Goal: Transaction & Acquisition: Purchase product/service

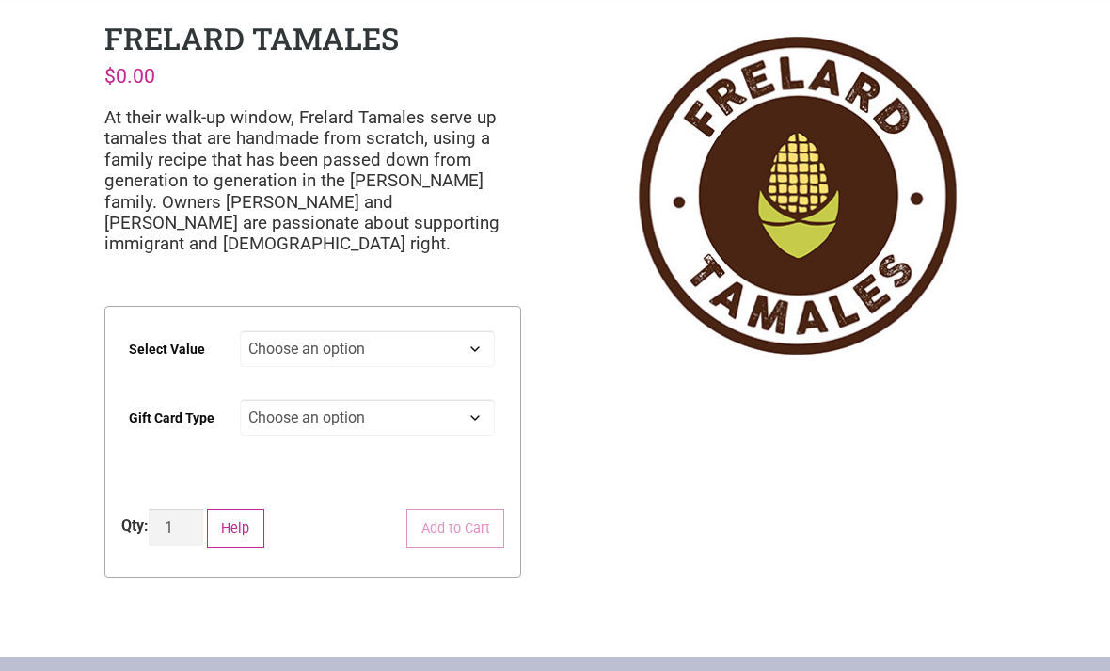
scroll to position [80, 0]
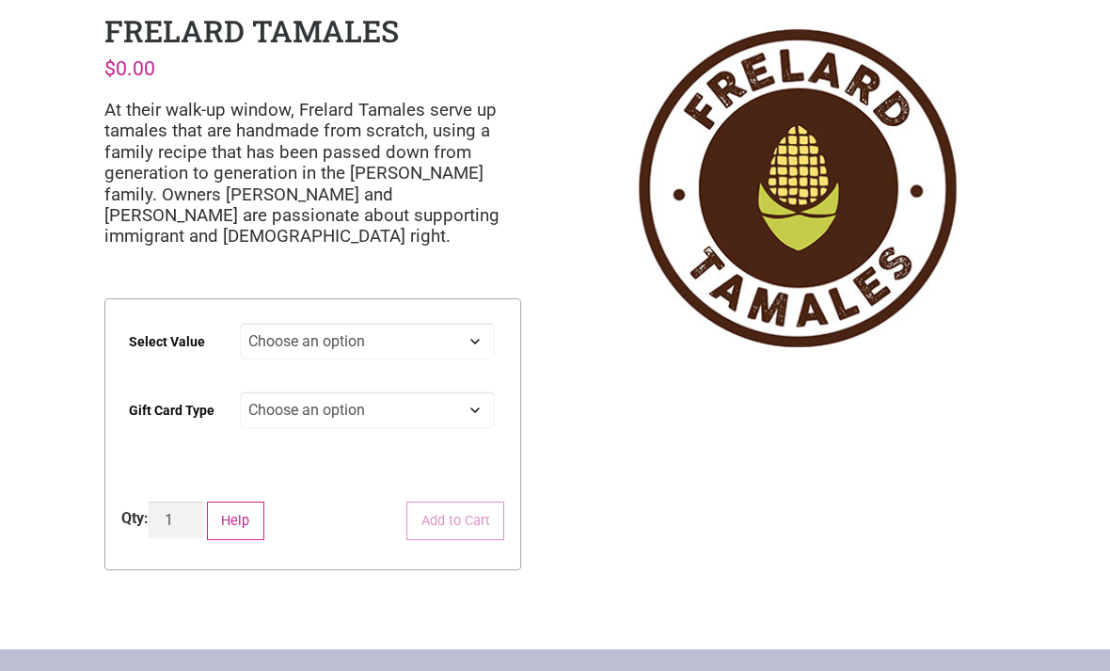
click at [471, 332] on select "Choose an option $25 $50 $100 $200 $500" at bounding box center [368, 341] width 256 height 37
select select "$200"
click at [474, 406] on select "Choose an option Physical" at bounding box center [368, 409] width 256 height 37
select select "Physical"
select select "$200"
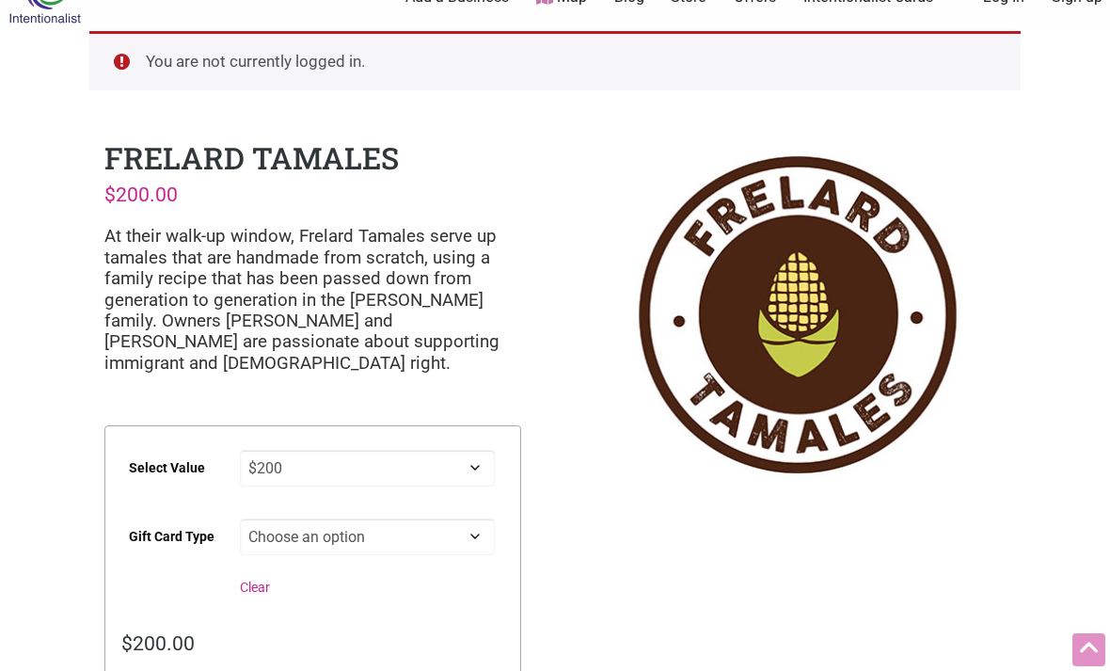
scroll to position [0, 0]
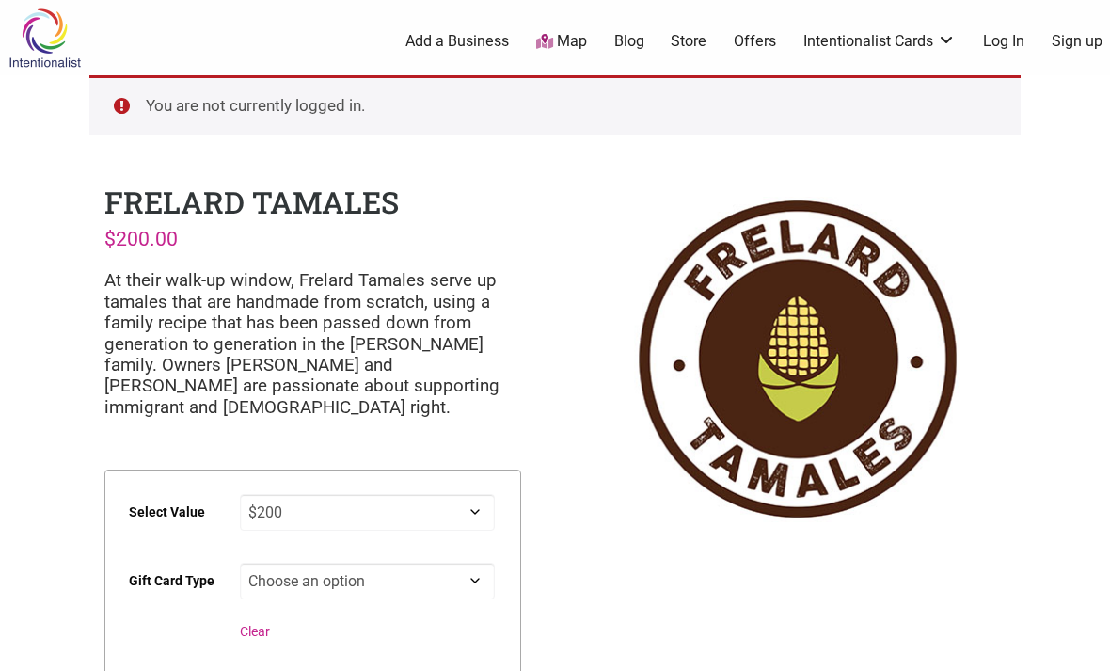
click at [1074, 38] on link "Sign up" at bounding box center [1077, 41] width 51 height 21
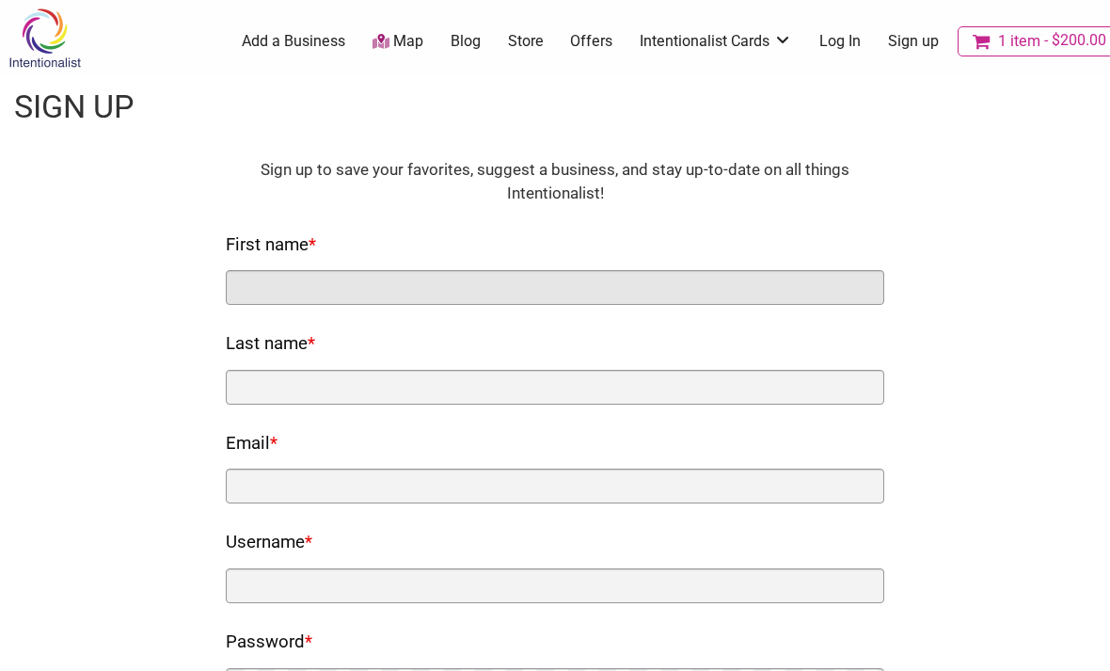
click at [651, 277] on input "First name *" at bounding box center [555, 287] width 659 height 35
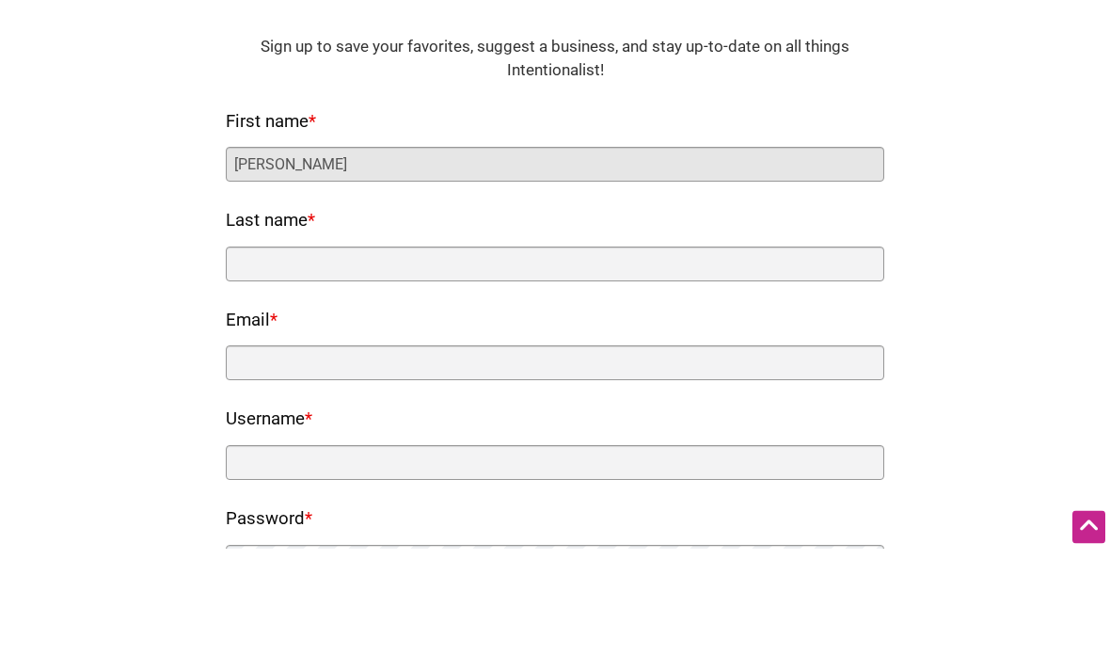
type input "[PERSON_NAME]"
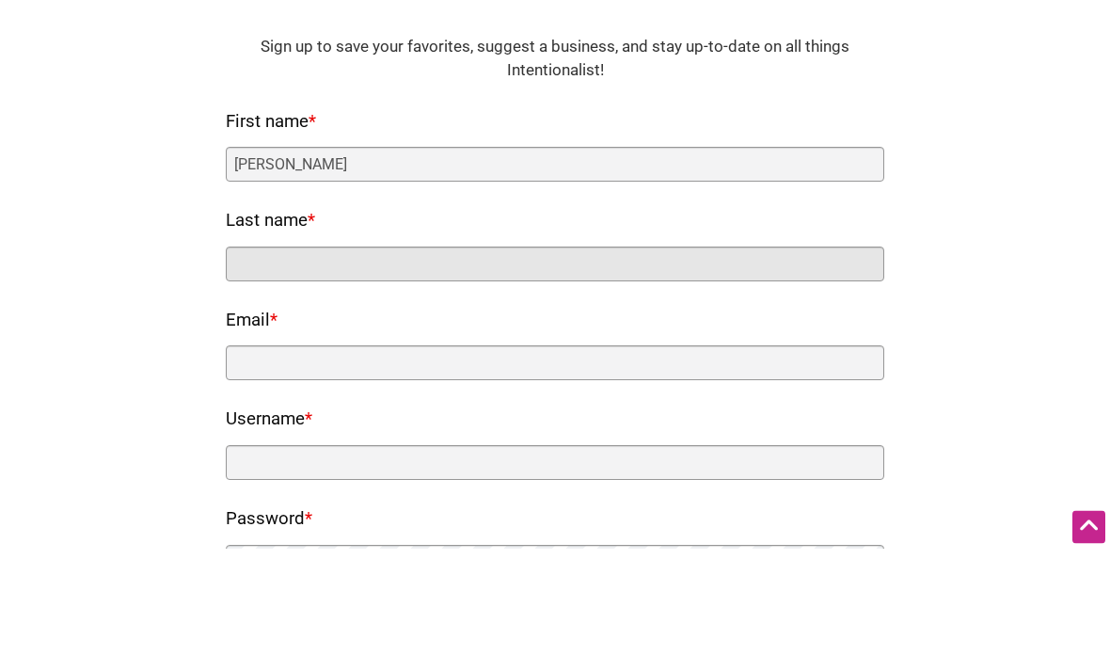
click at [393, 370] on input "Last name *" at bounding box center [555, 387] width 659 height 35
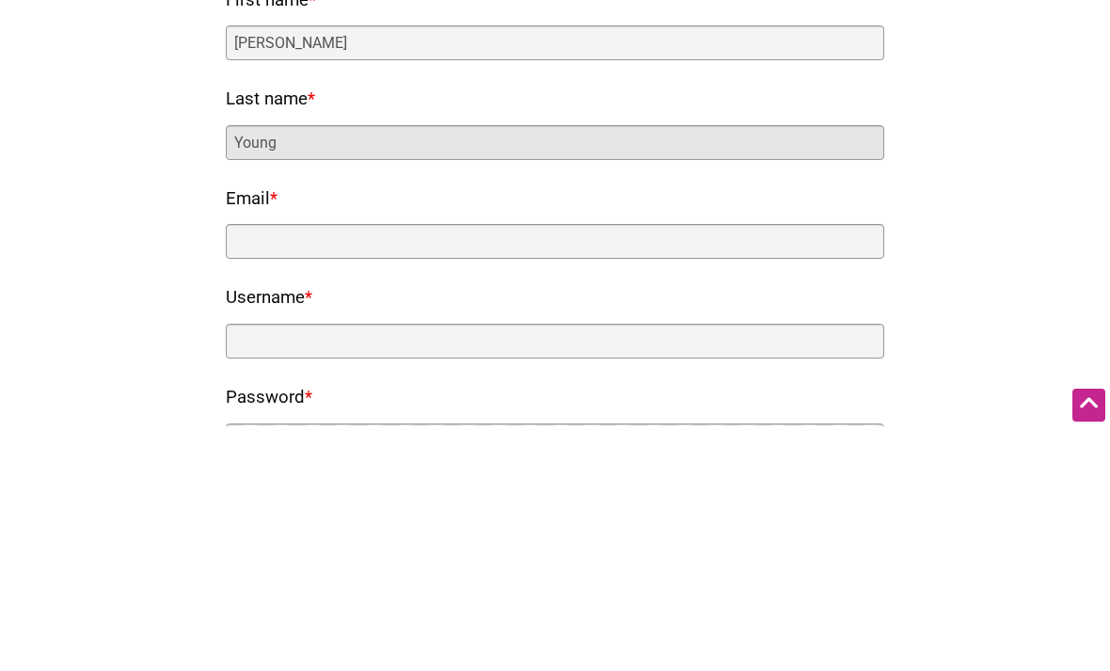
type input "Young"
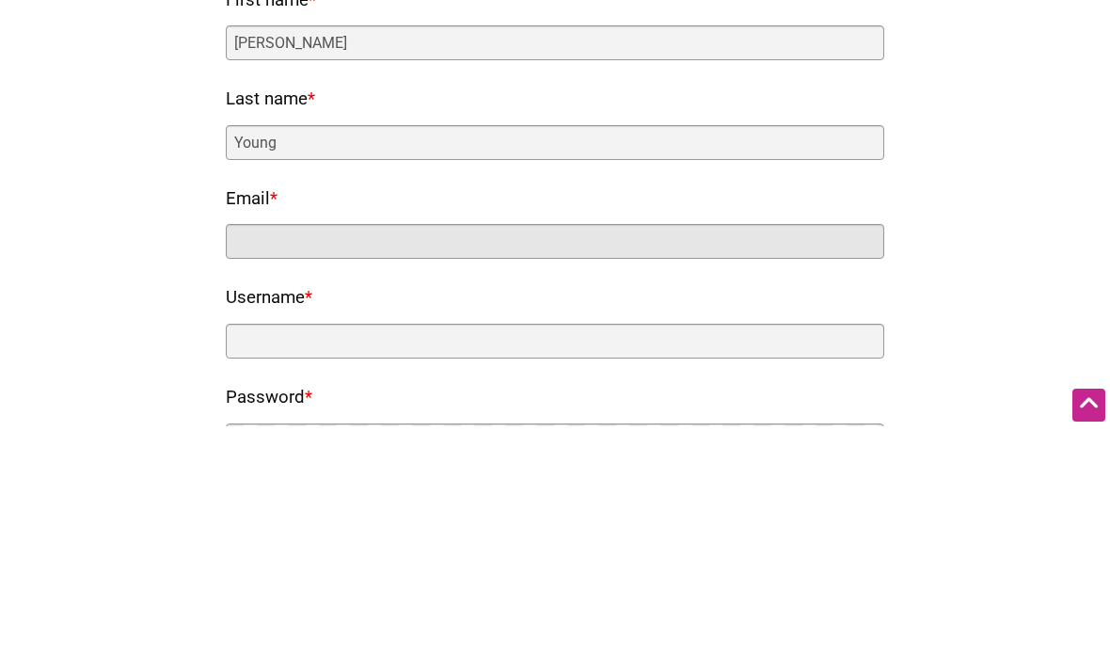
click at [369, 469] on input "Email *" at bounding box center [555, 486] width 659 height 35
type input "favoritenumber@gmail.com"
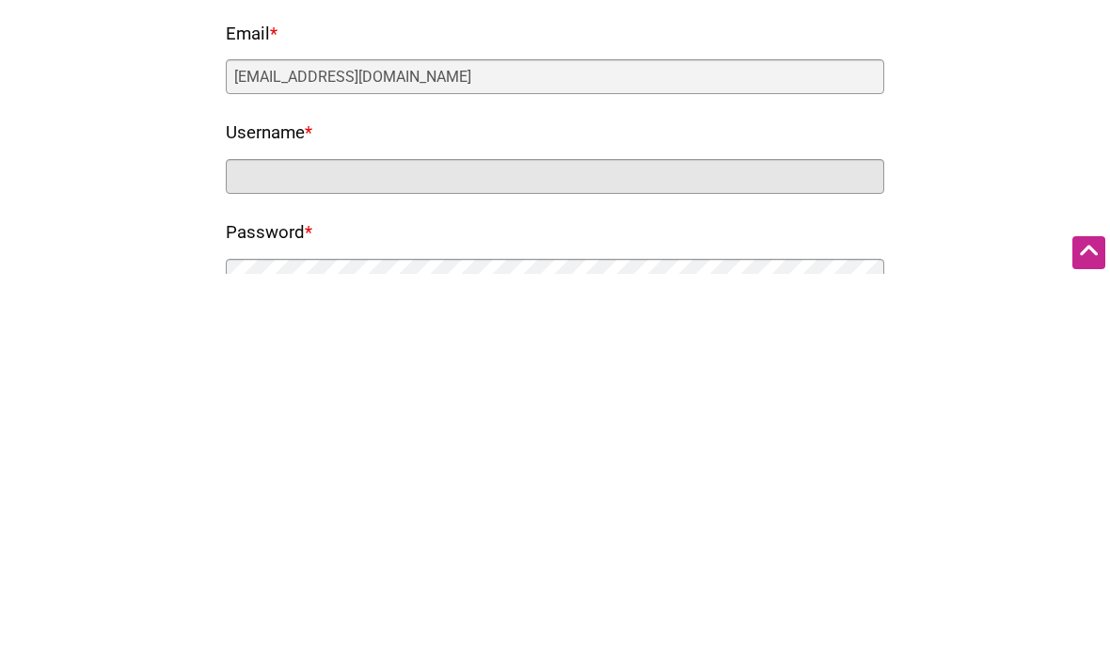
scroll to position [22, 0]
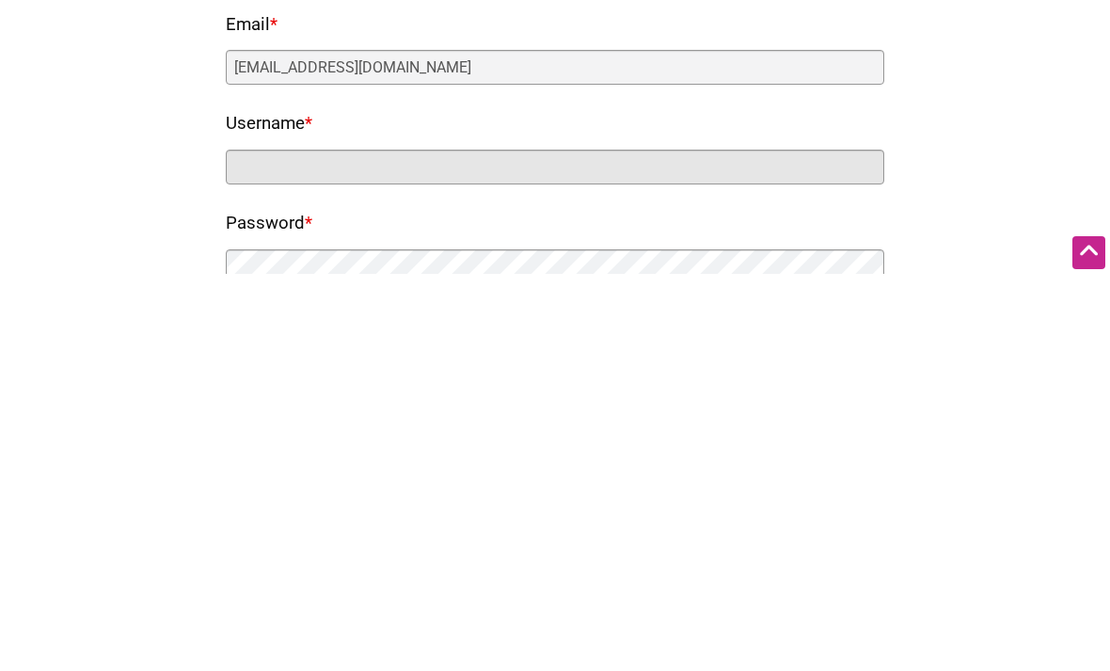
type input "favoritenumber@gmail.com"
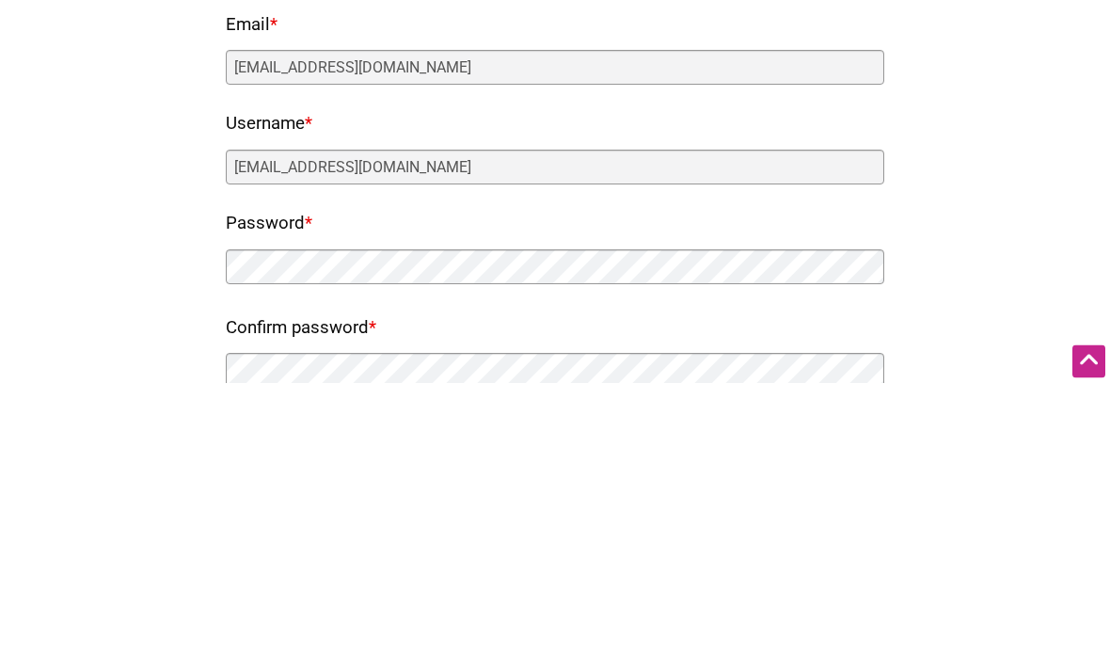
scroll to position [419, 0]
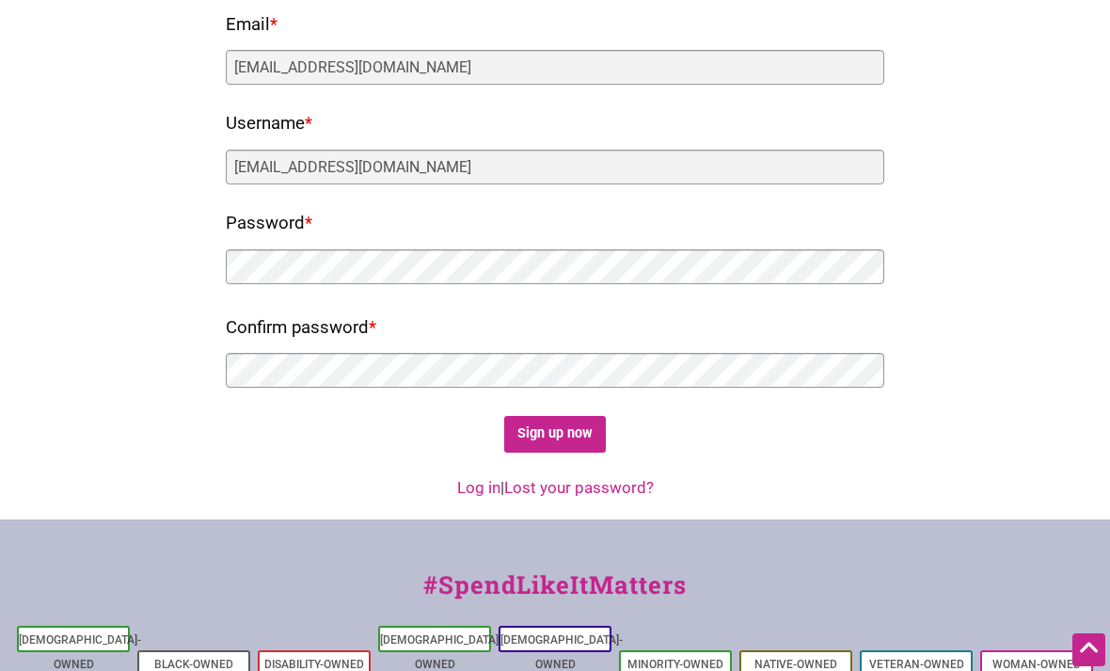
click at [584, 433] on input "Sign up now" at bounding box center [555, 434] width 103 height 37
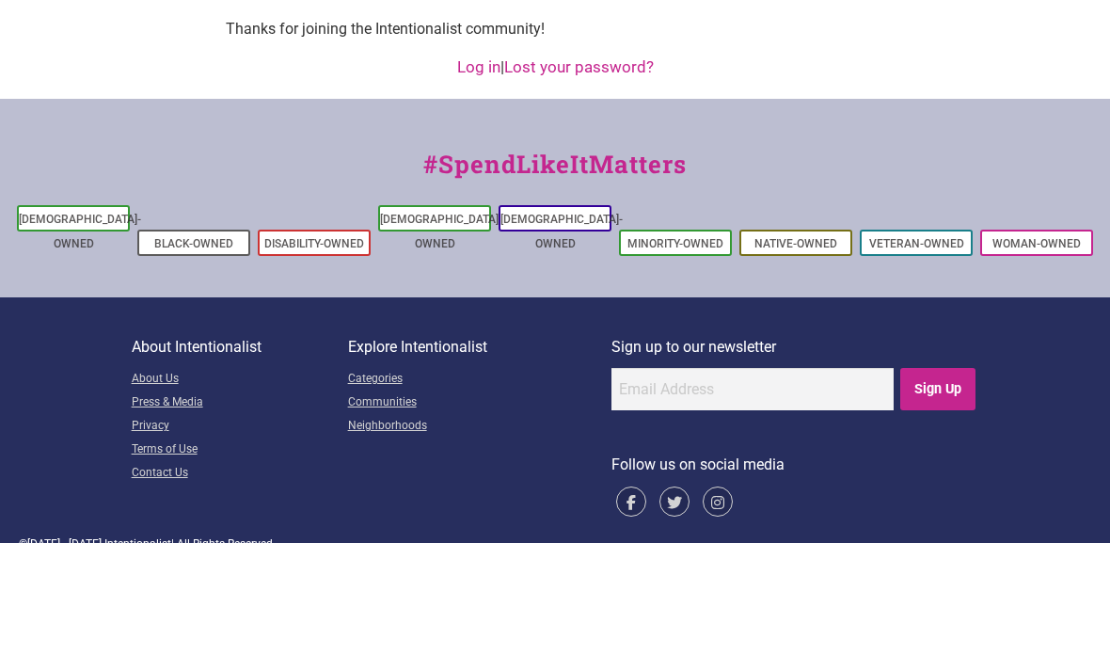
scroll to position [14, 0]
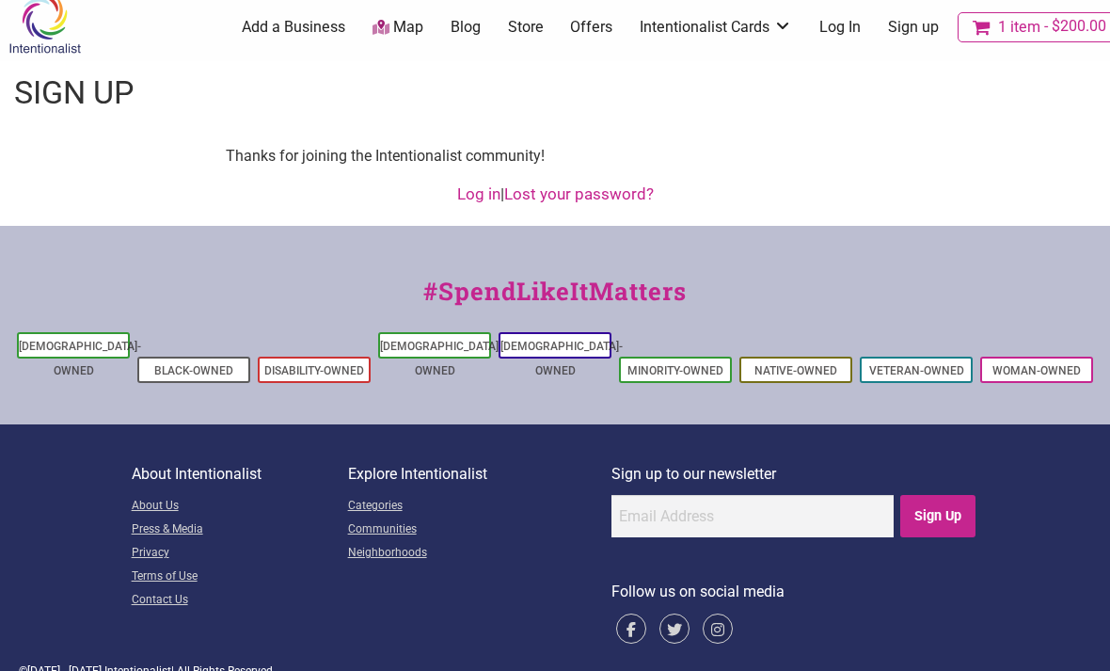
click at [474, 194] on link "Log in" at bounding box center [478, 193] width 43 height 19
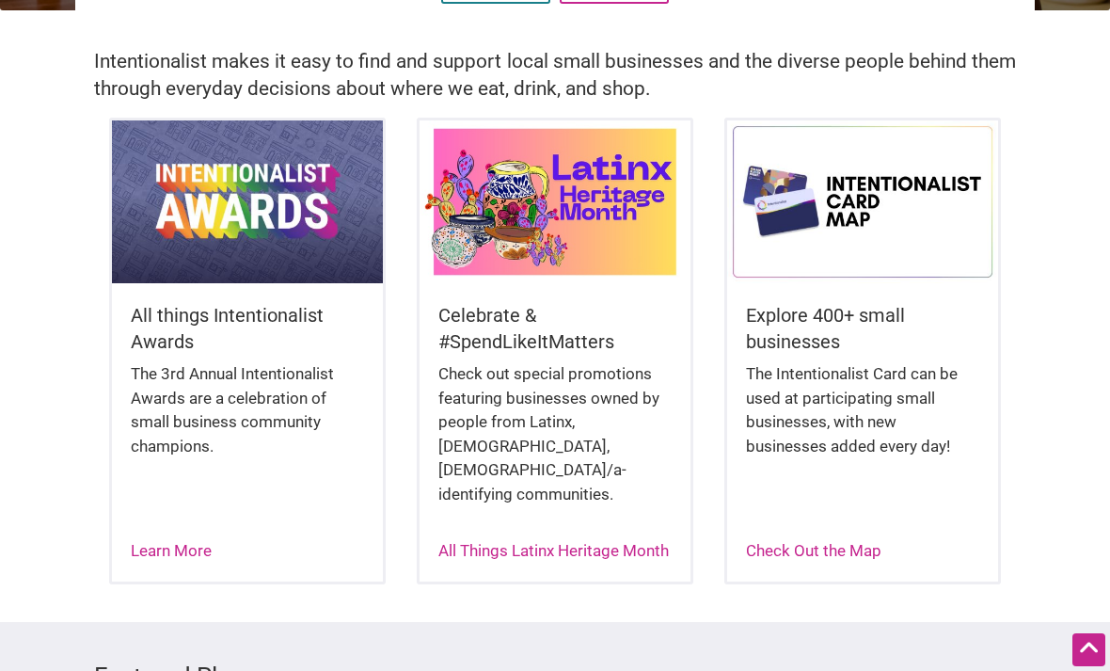
scroll to position [412, 0]
click at [560, 542] on link "All Things Latinx Heritage Month" at bounding box center [553, 551] width 231 height 19
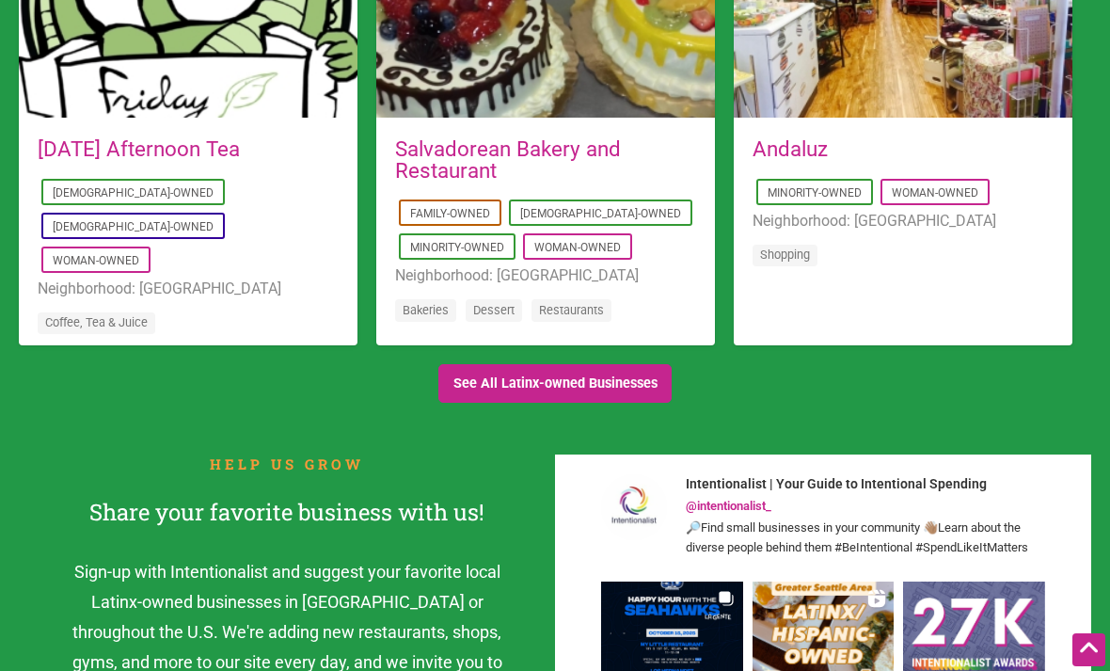
scroll to position [1947, 0]
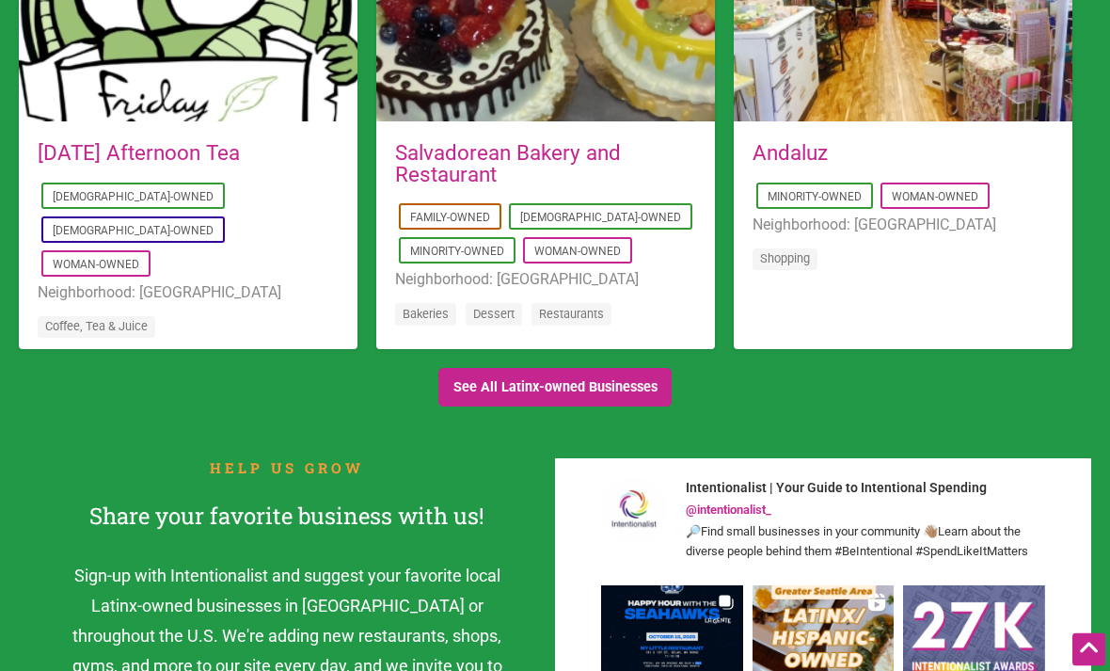
click at [604, 369] on link "See All Latinx-owned Businesses" at bounding box center [554, 388] width 233 height 39
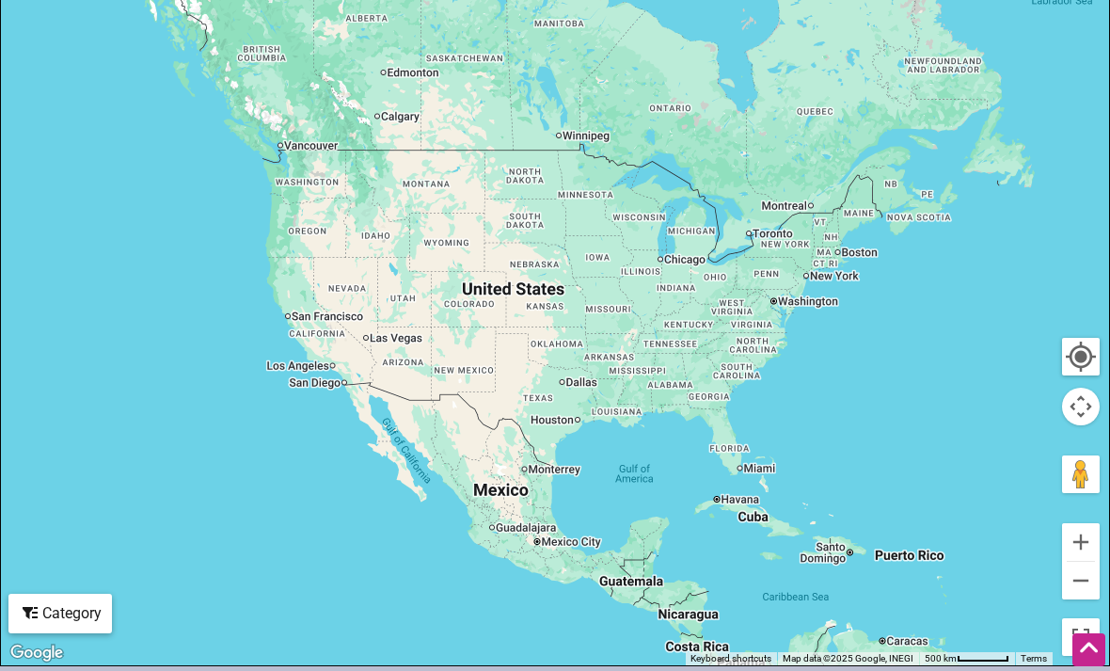
scroll to position [683, 0]
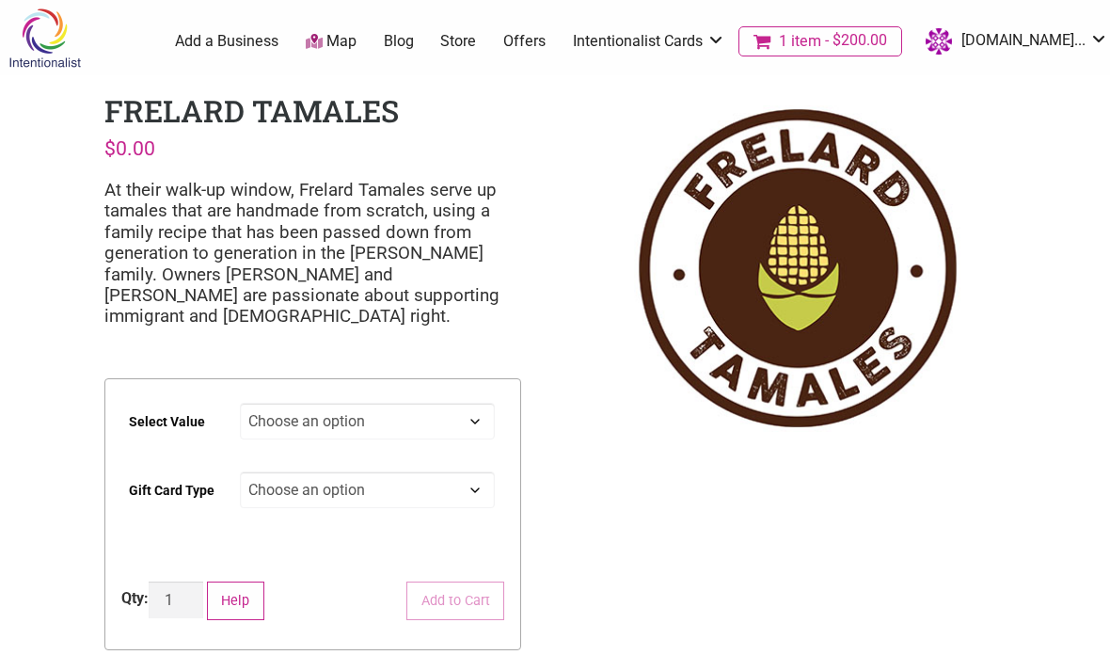
click at [887, 41] on span "$200.00" at bounding box center [854, 40] width 66 height 15
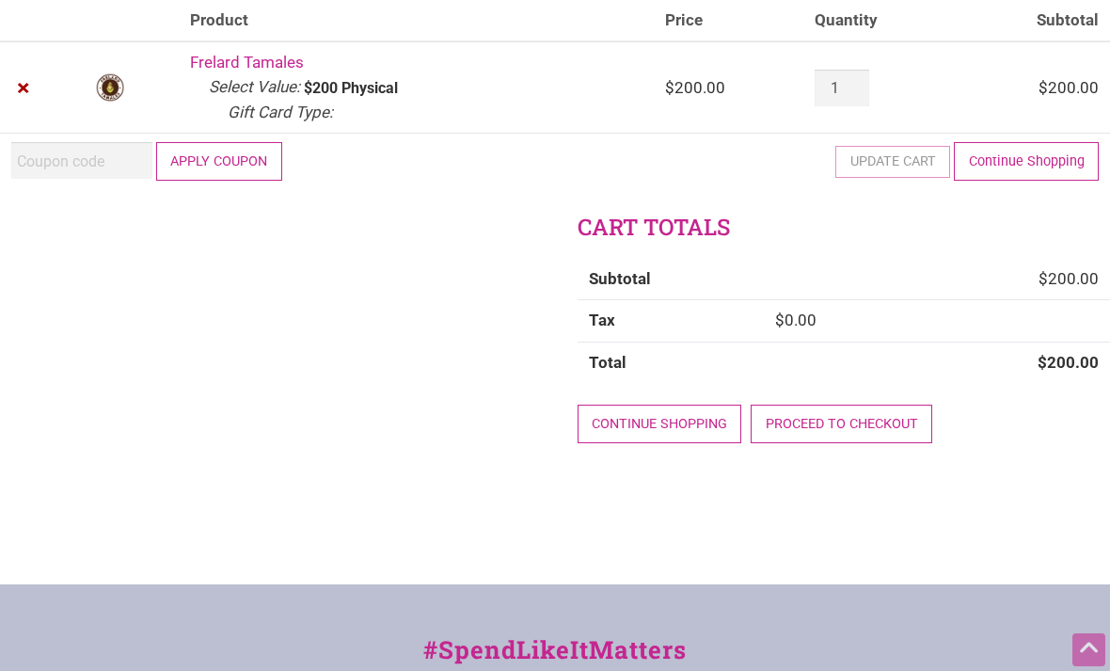
scroll to position [160, 0]
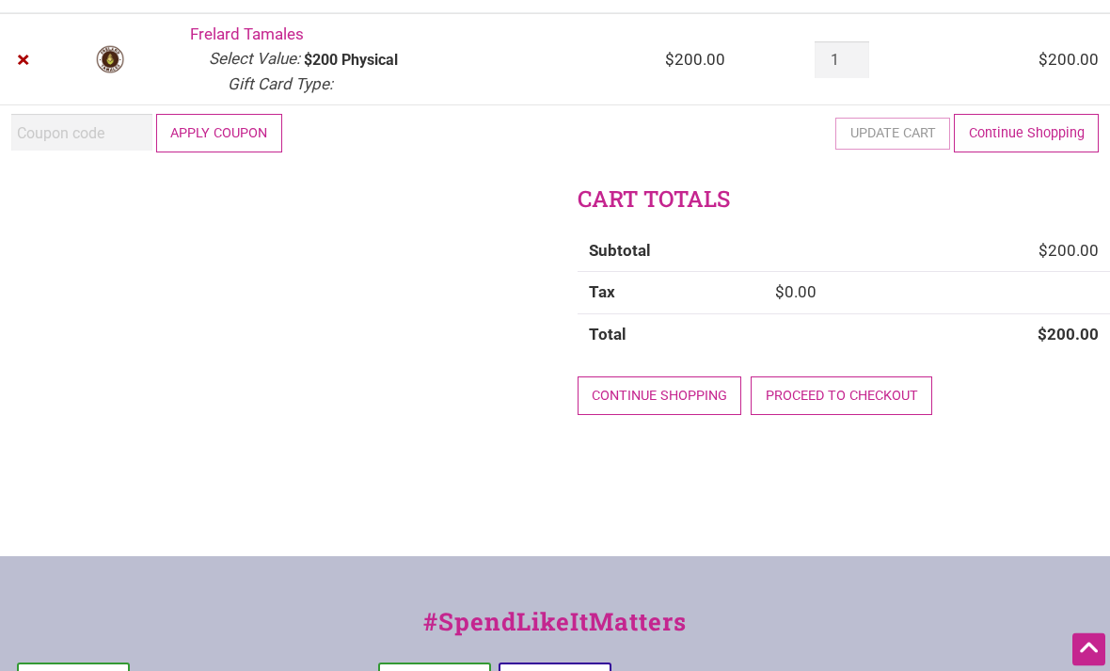
click at [884, 386] on link "Proceed to checkout" at bounding box center [842, 396] width 182 height 39
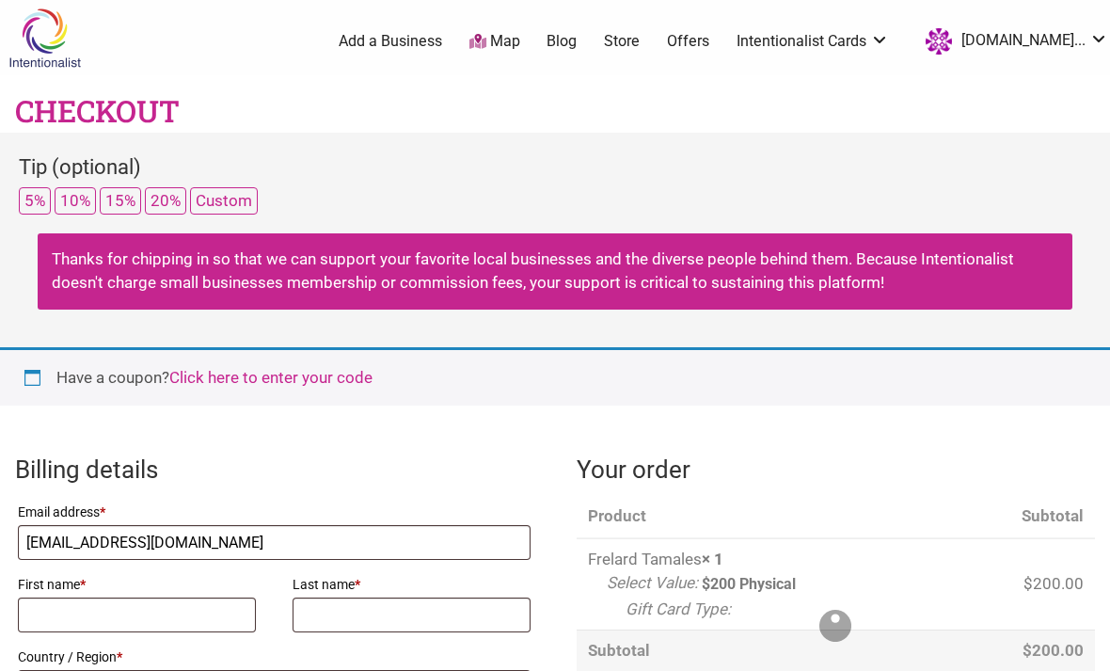
select select "WA"
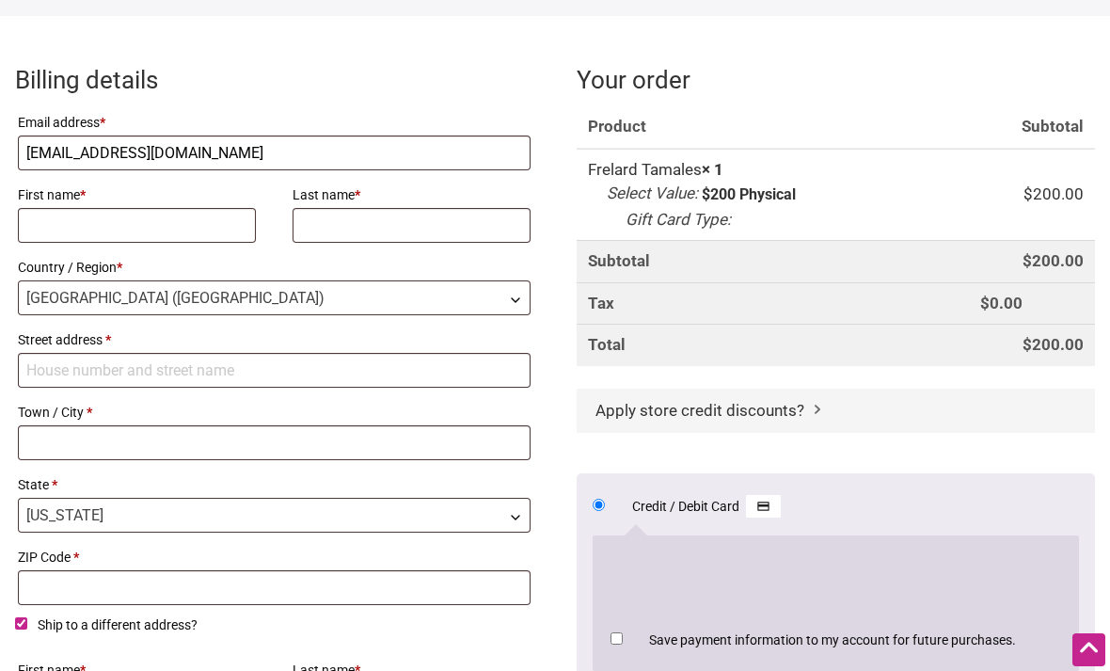
scroll to position [390, 0]
click at [167, 227] on input "First name *" at bounding box center [137, 225] width 238 height 35
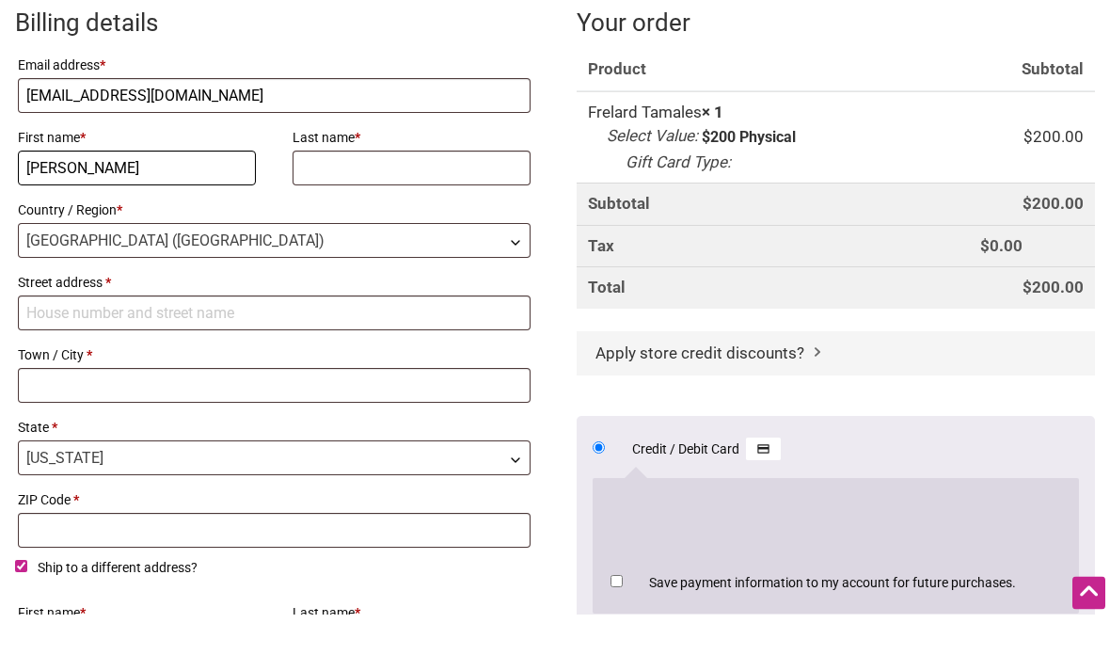
type input "Tracy"
click at [381, 208] on input "Last name *" at bounding box center [412, 225] width 238 height 35
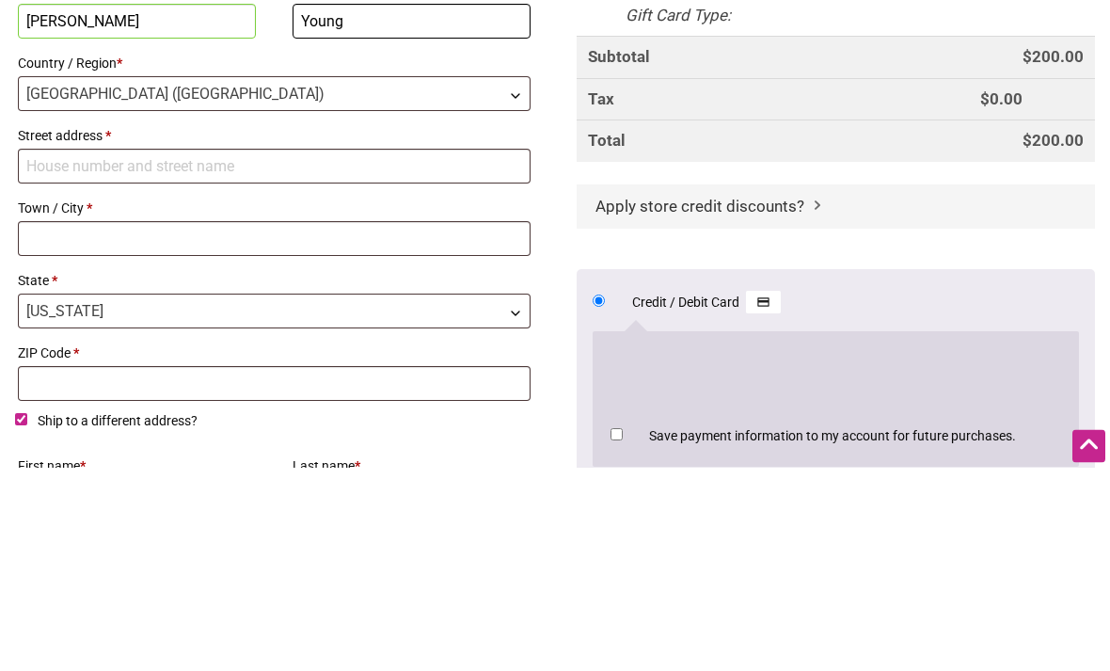
type input "Young"
click at [213, 353] on input "Street address *" at bounding box center [274, 370] width 513 height 35
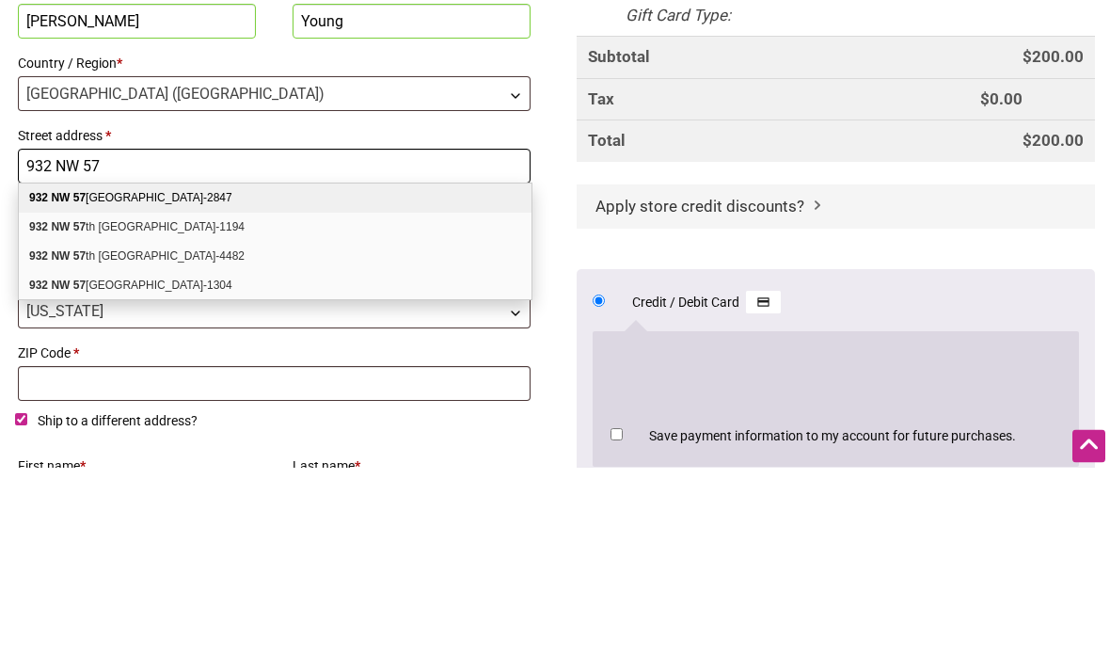
type input "932 NW 57"
click at [221, 388] on div "932 NW 57 th St Seattle WA 98107-2847" at bounding box center [275, 402] width 513 height 29
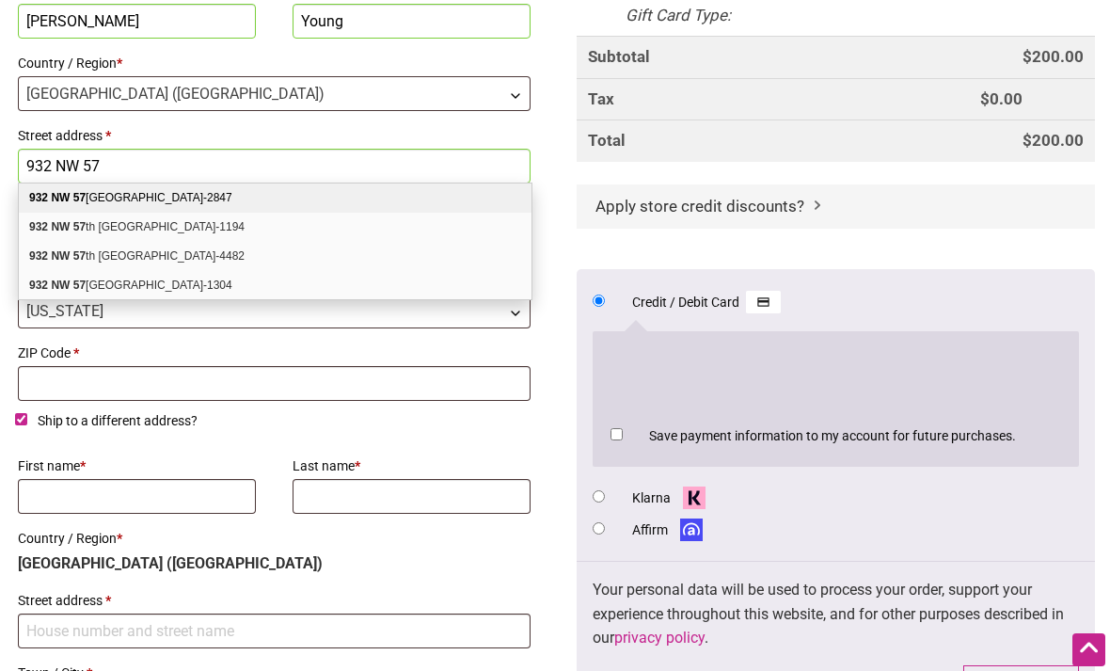
select select "US"
type input "932 NW 57th St"
type input "Seattle"
type input "98107-2847"
select select "WA"
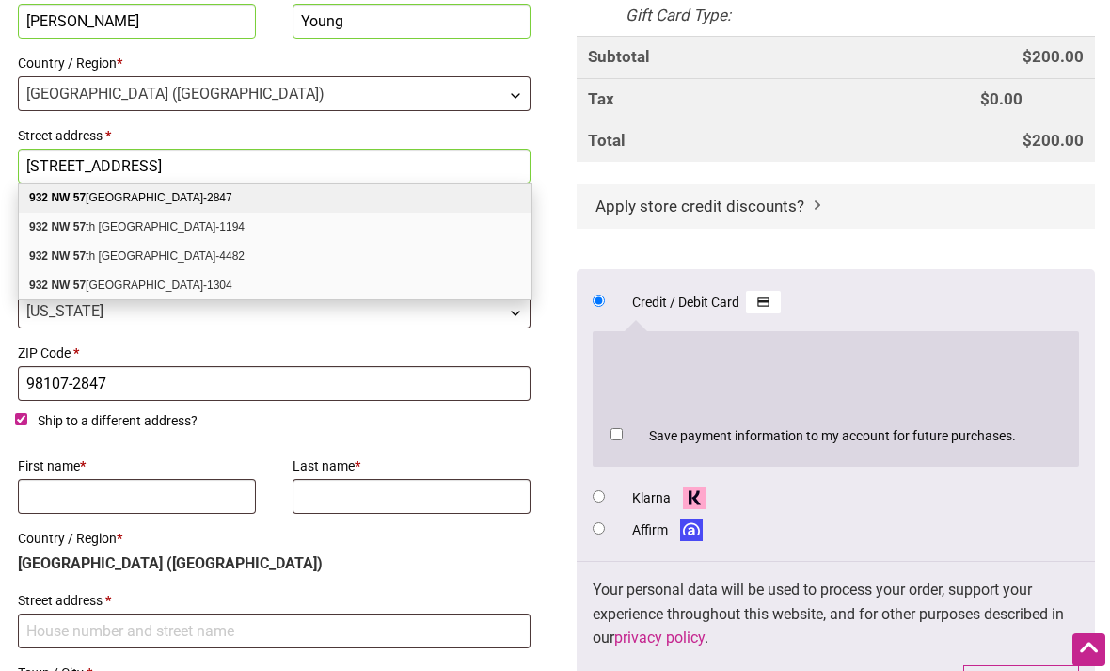
select select "WA"
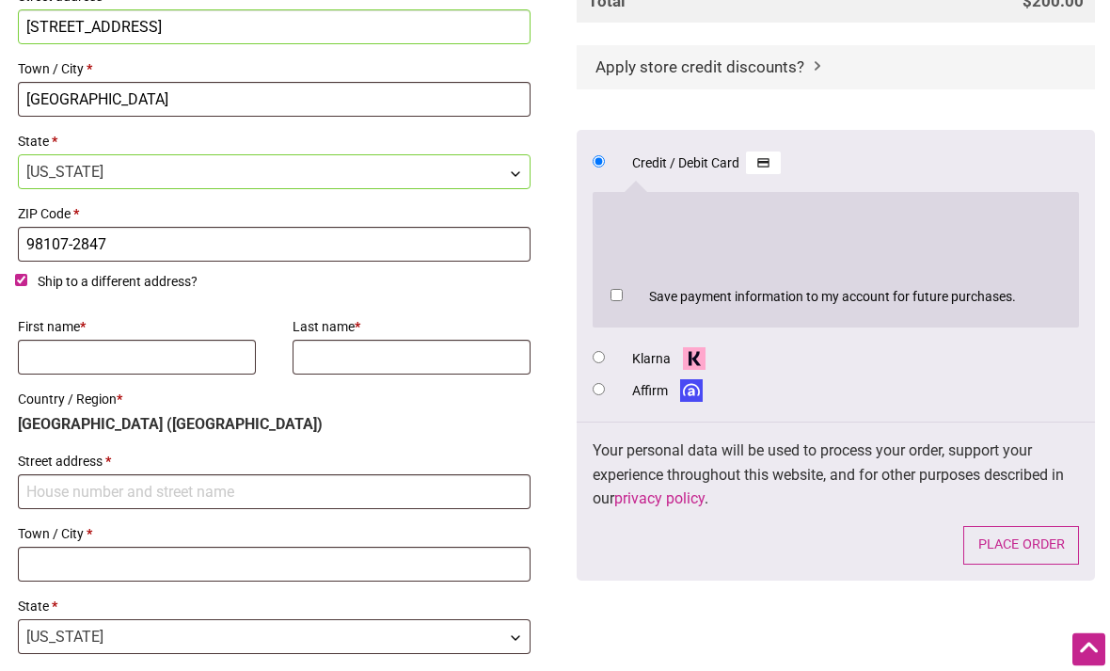
click at [27, 282] on input "Ship to a different address?" at bounding box center [21, 281] width 12 height 12
checkbox input "false"
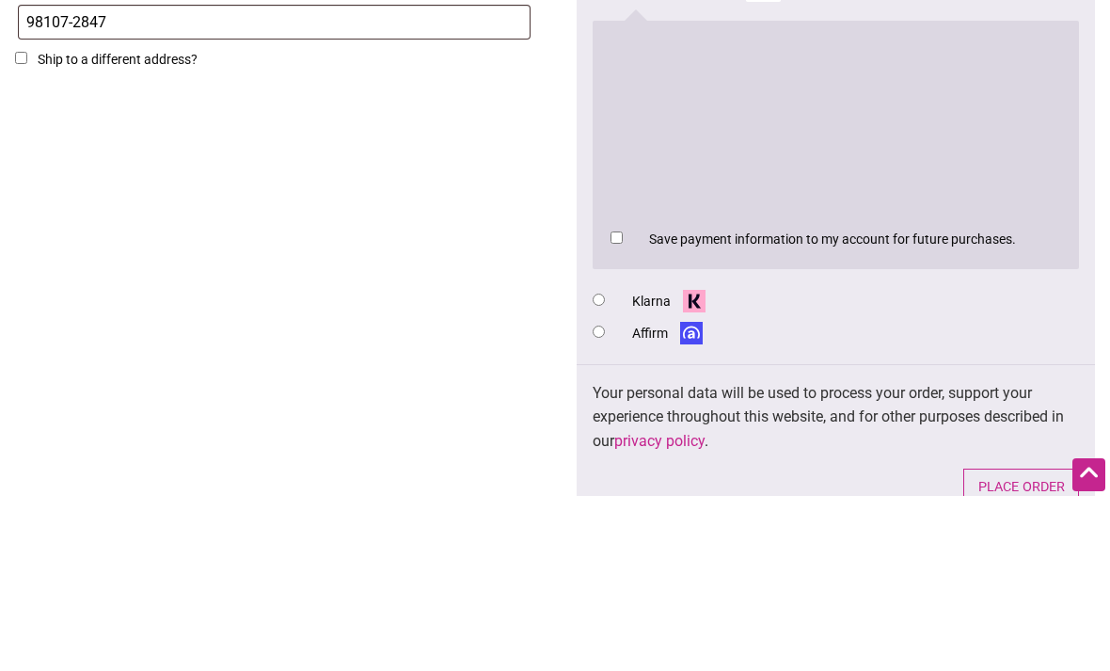
scroll to position [956, 0]
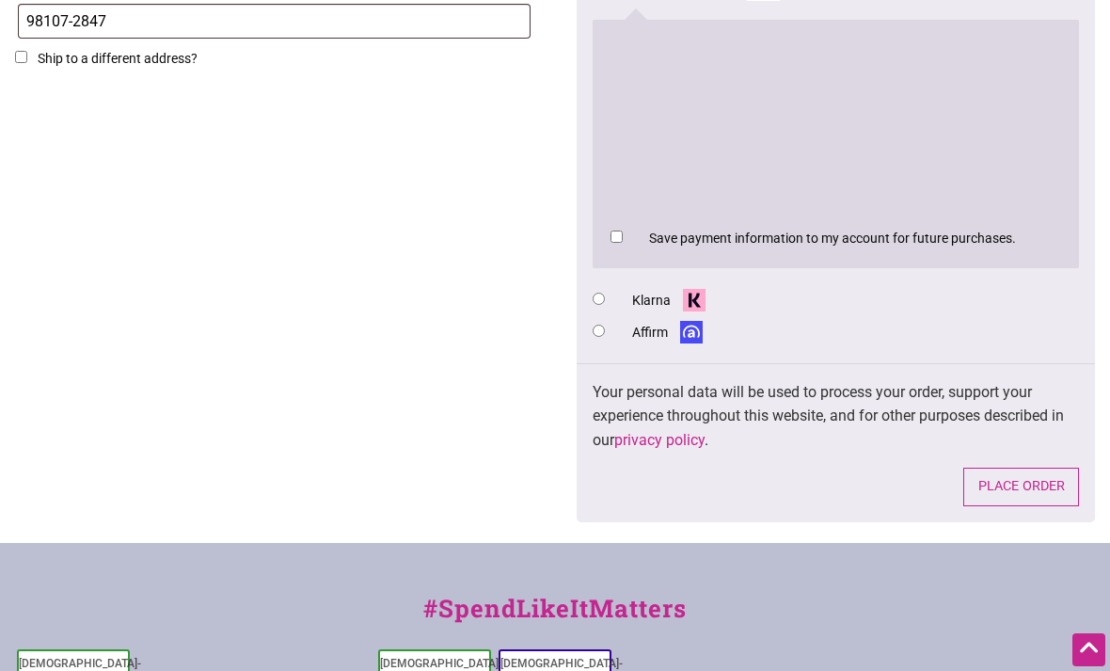
click at [1030, 479] on button "Place order" at bounding box center [1021, 487] width 116 height 39
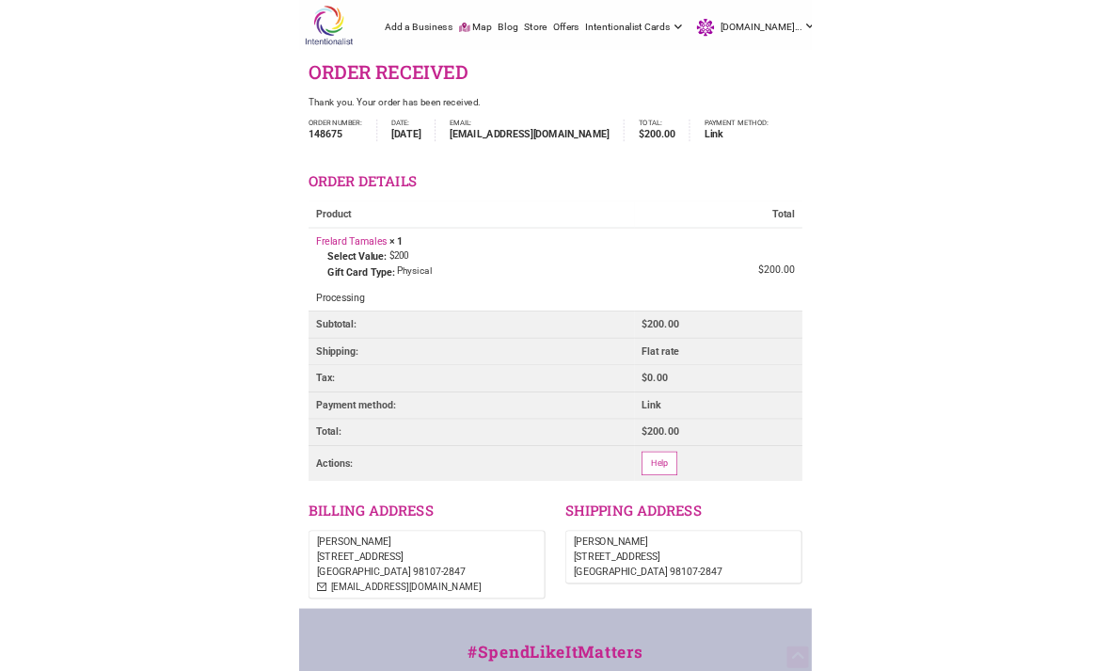
scroll to position [268, 0]
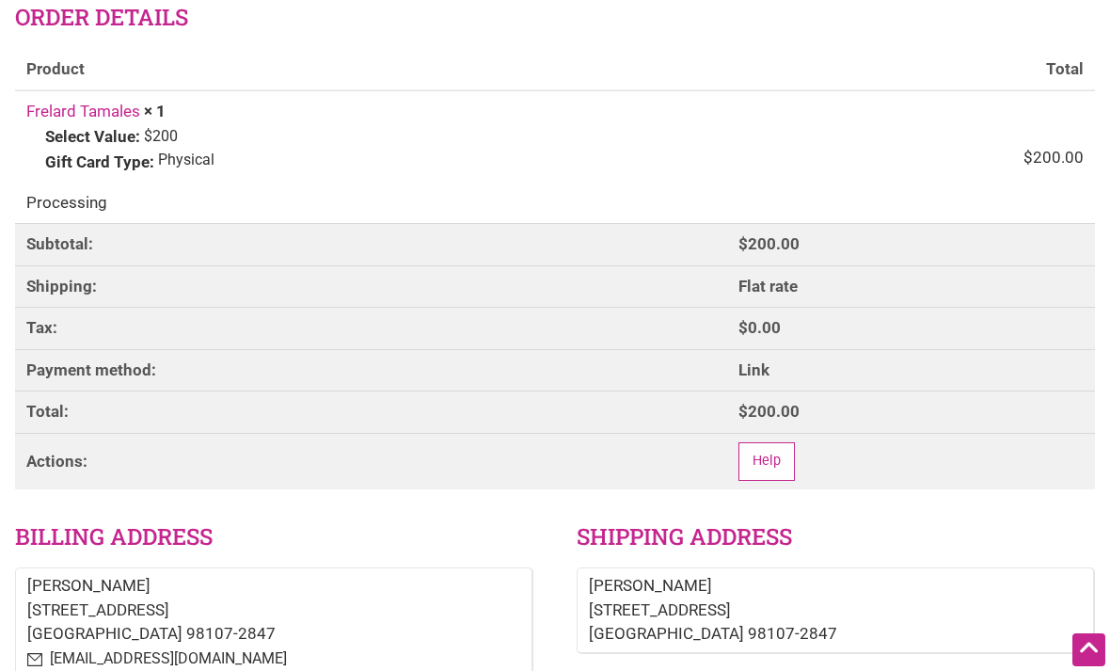
click at [597, 363] on th "Payment method:" at bounding box center [371, 370] width 712 height 42
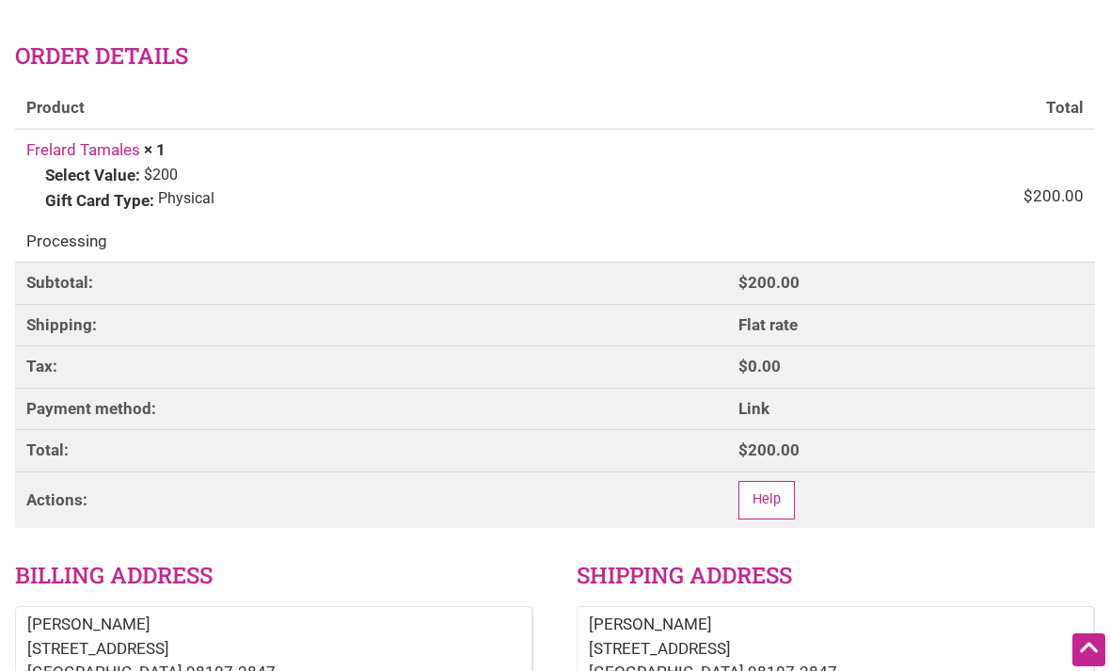
scroll to position [0, 0]
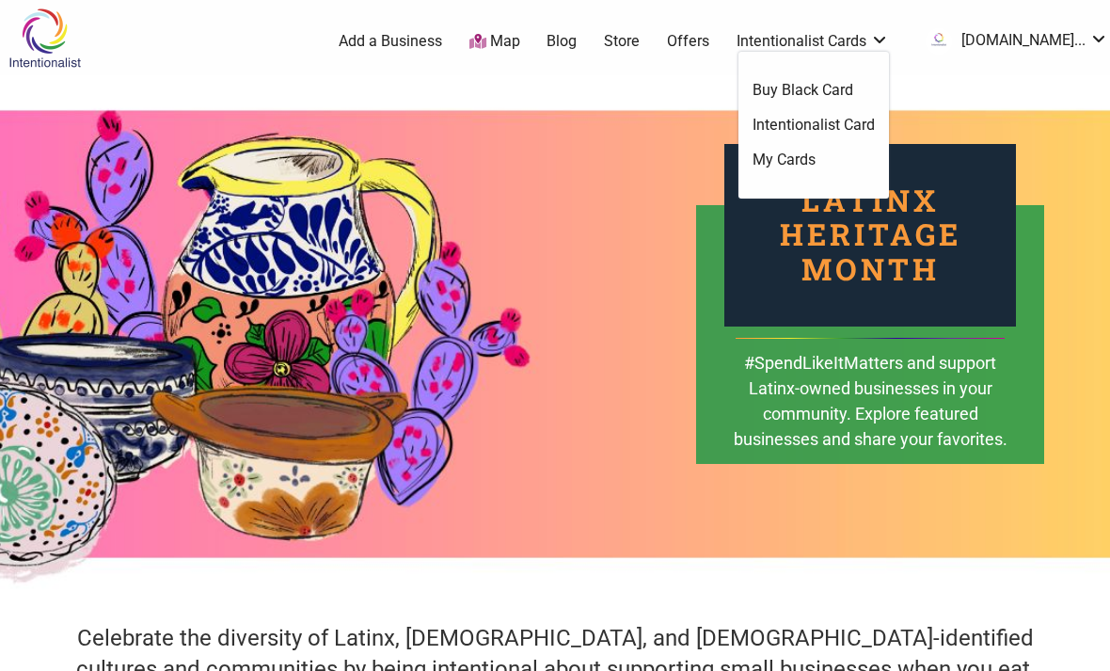
click at [709, 47] on link "Offers" at bounding box center [688, 41] width 42 height 21
